Goal: Task Accomplishment & Management: Manage account settings

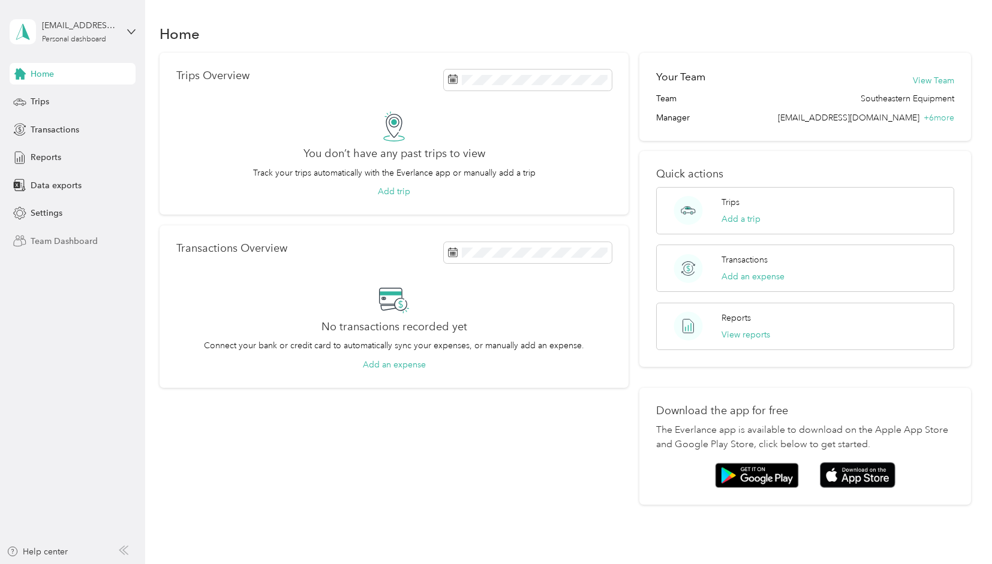
click at [51, 238] on span "Team Dashboard" at bounding box center [64, 241] width 67 height 13
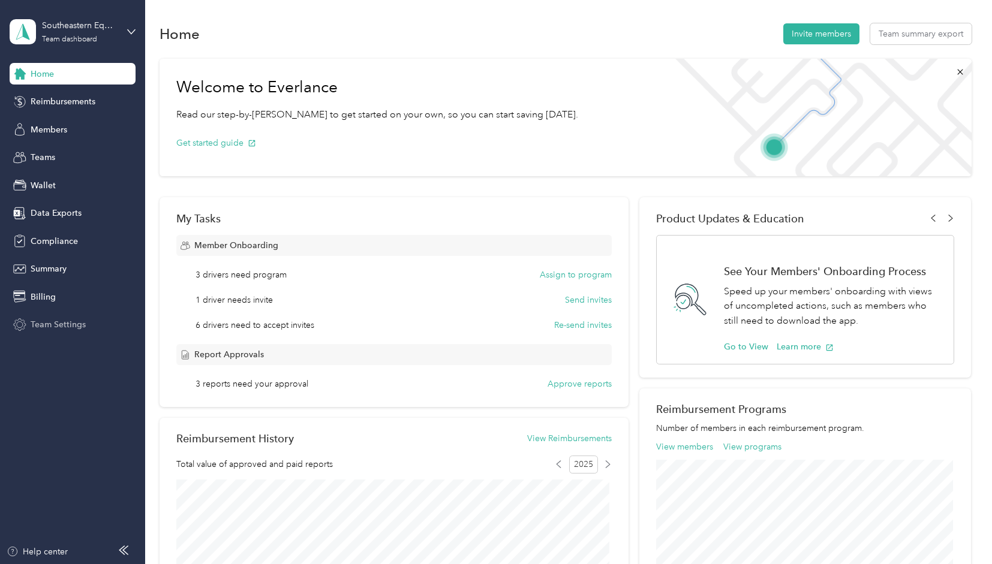
click at [61, 326] on span "Team Settings" at bounding box center [58, 325] width 55 height 13
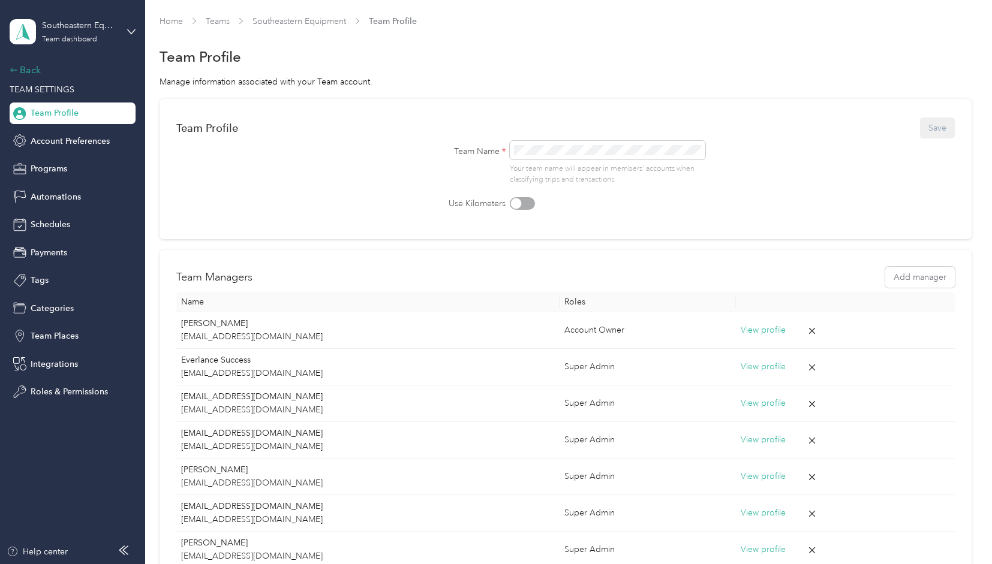
click at [30, 68] on div "Back" at bounding box center [70, 70] width 120 height 14
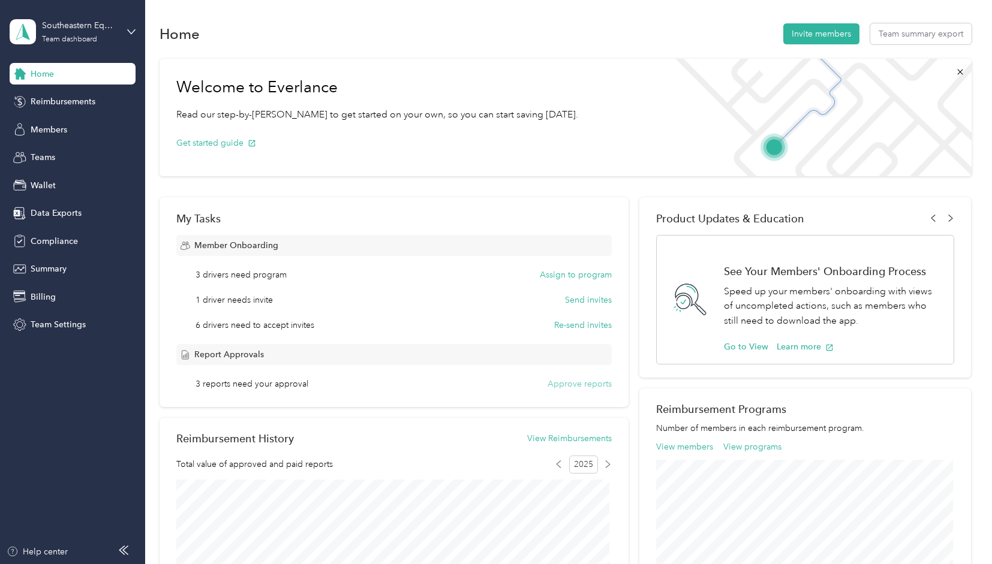
click at [589, 384] on button "Approve reports" at bounding box center [580, 384] width 64 height 13
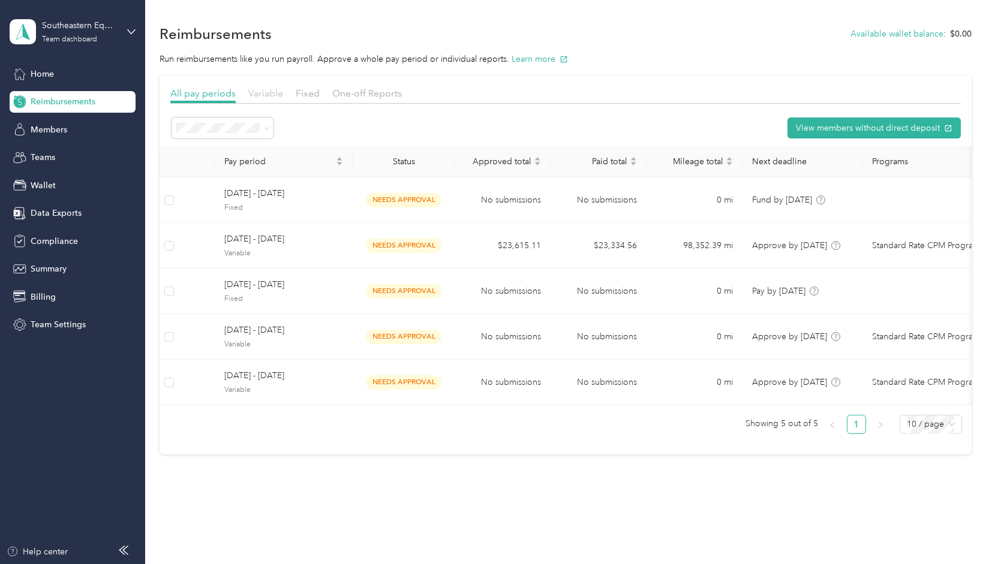
click at [271, 91] on span "Variable" at bounding box center [265, 93] width 35 height 11
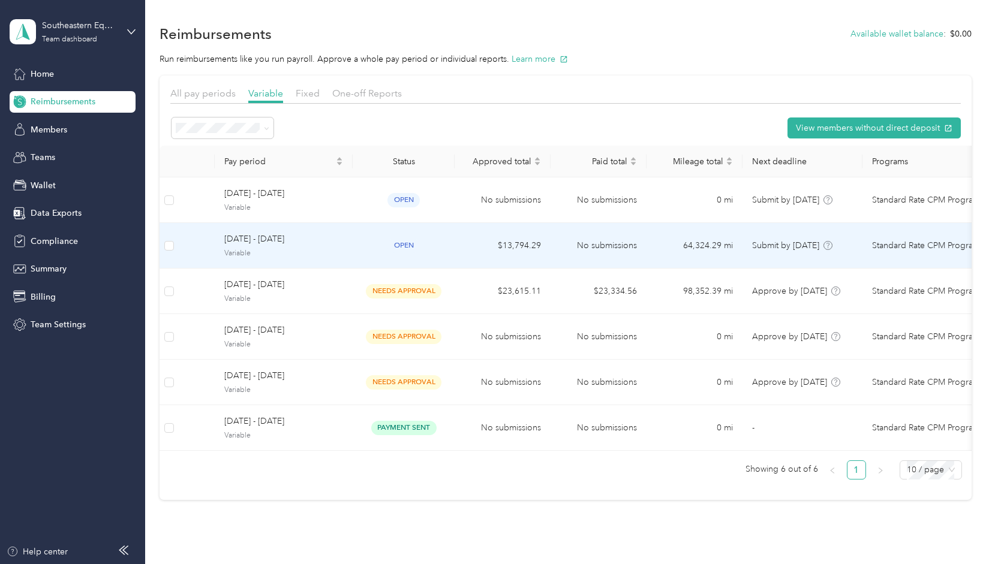
click at [343, 250] on span "Variable" at bounding box center [283, 253] width 119 height 11
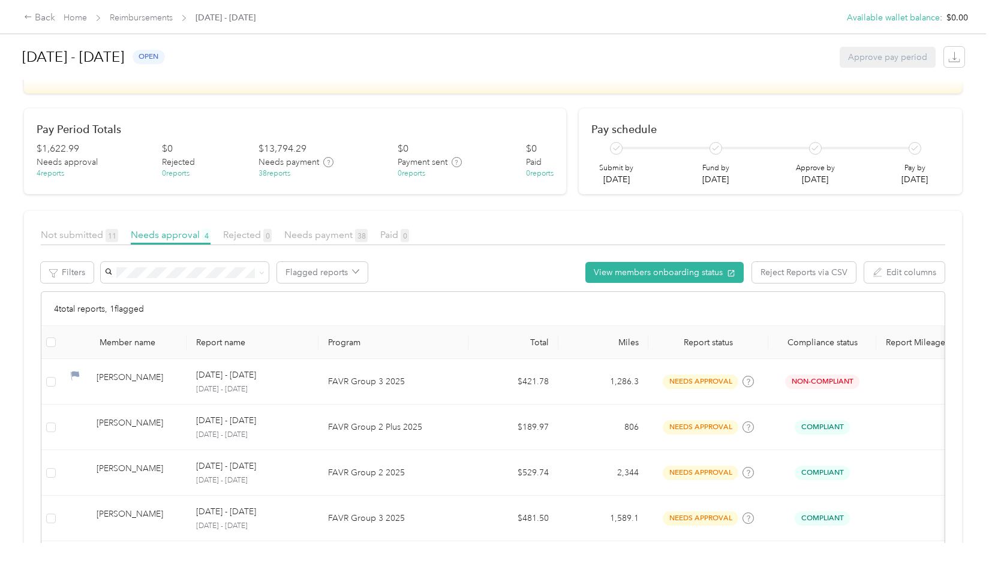
scroll to position [120, 0]
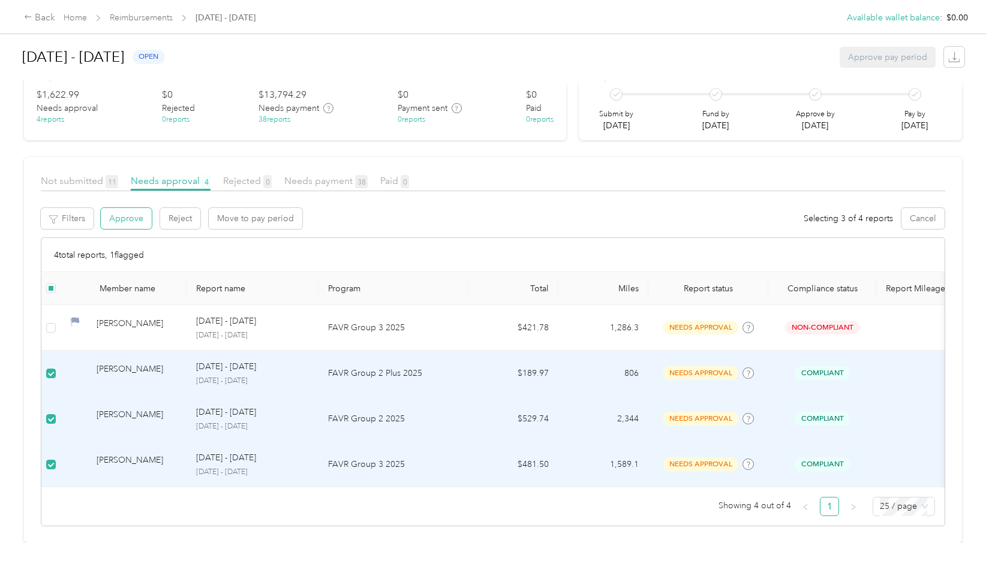
click at [119, 208] on button "Approve" at bounding box center [126, 218] width 51 height 21
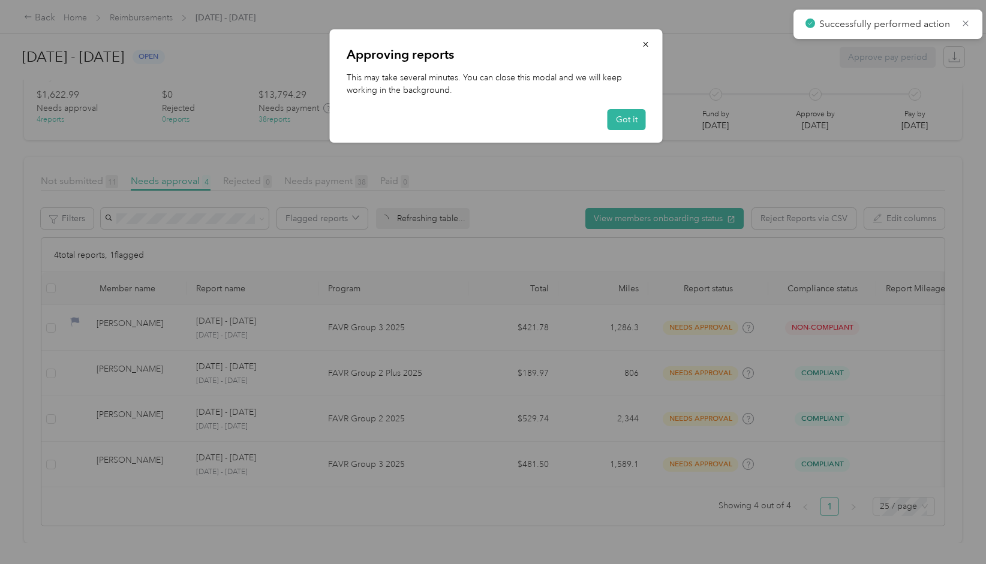
scroll to position [0, 0]
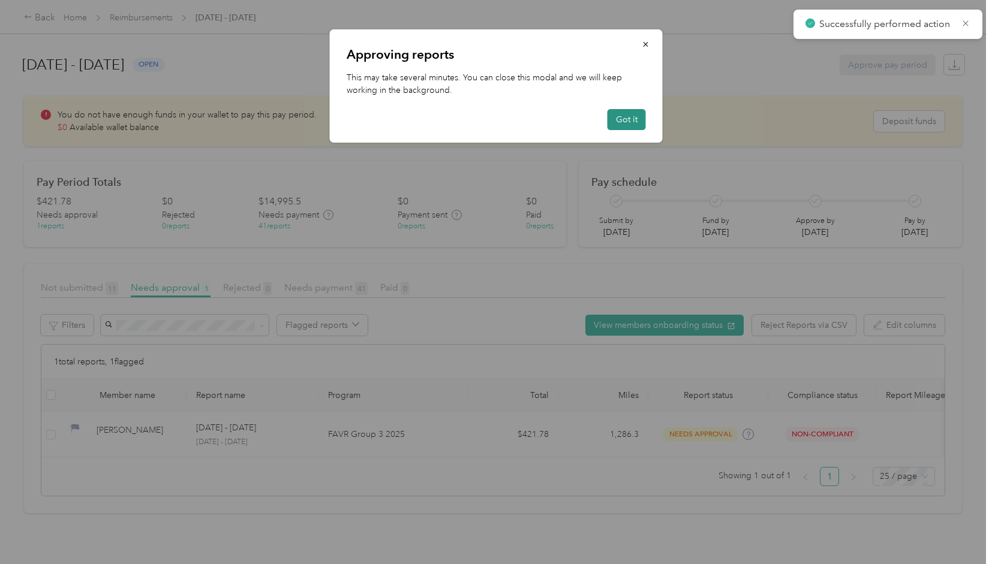
click at [632, 127] on button "Got it" at bounding box center [627, 119] width 38 height 21
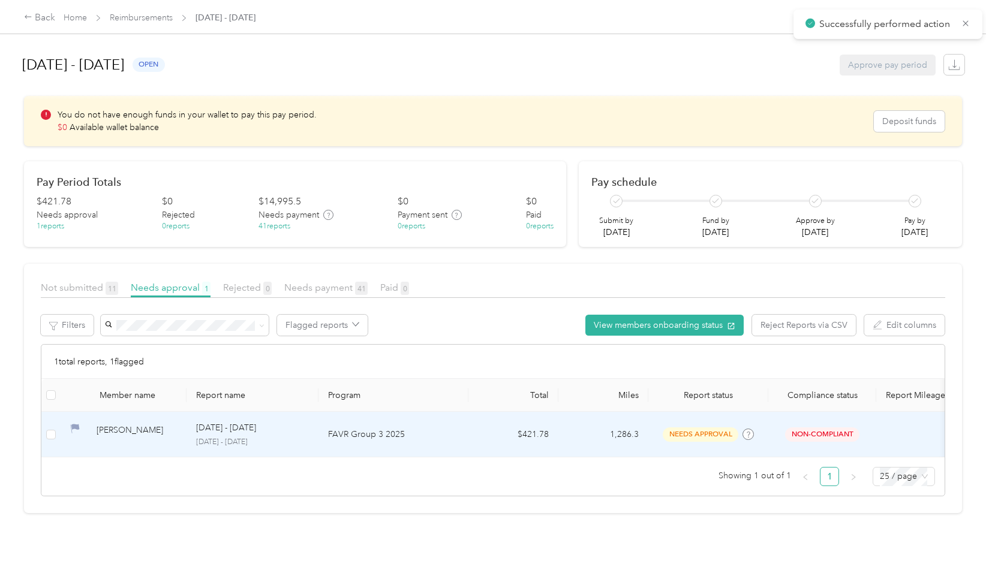
click at [108, 433] on div "[PERSON_NAME]" at bounding box center [137, 434] width 80 height 21
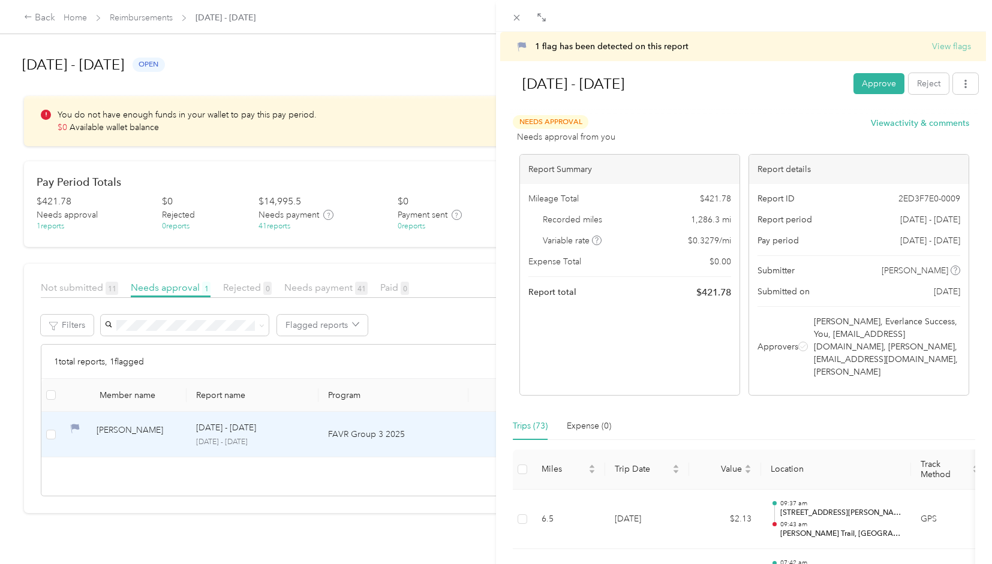
click at [959, 41] on button "View flags" at bounding box center [951, 46] width 39 height 13
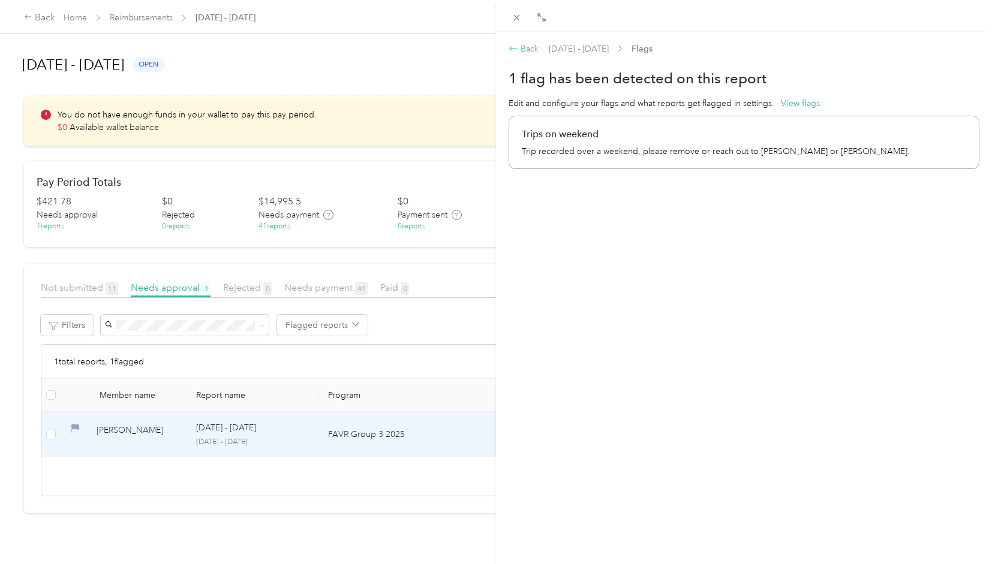
click at [522, 51] on div "Back" at bounding box center [524, 49] width 30 height 13
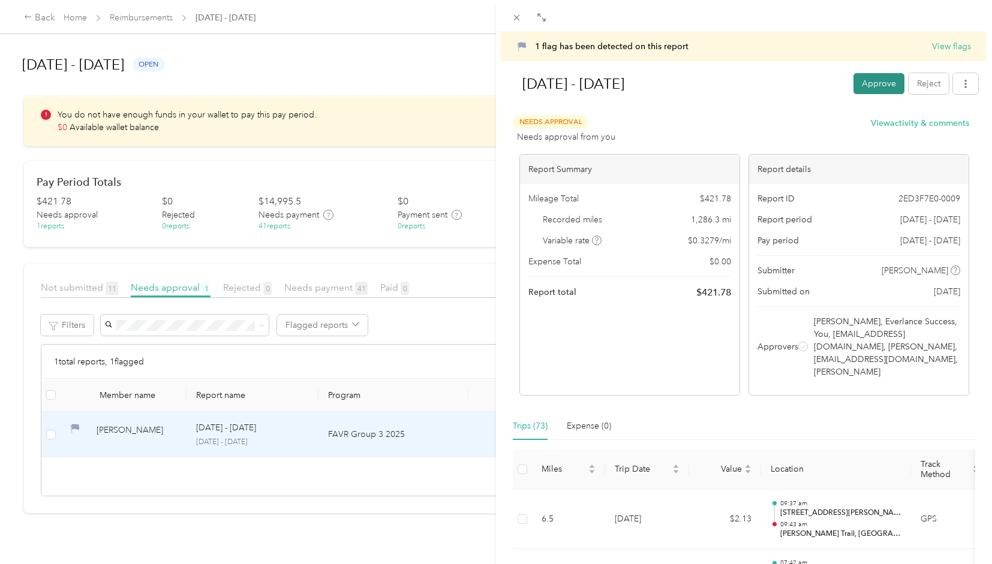
click at [862, 88] on button "Approve" at bounding box center [879, 83] width 51 height 21
